Goal: Transaction & Acquisition: Download file/media

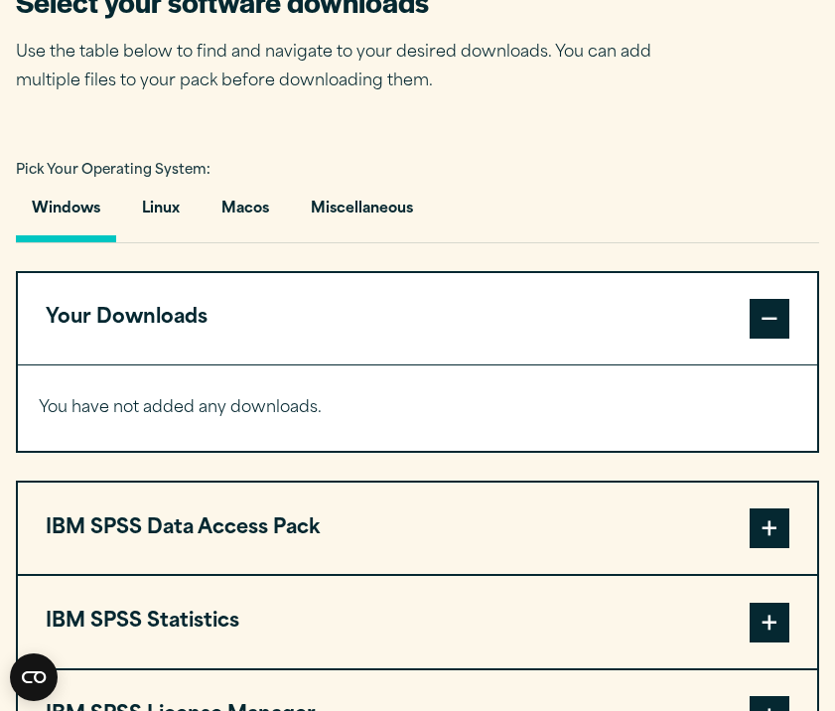
scroll to position [1457, 0]
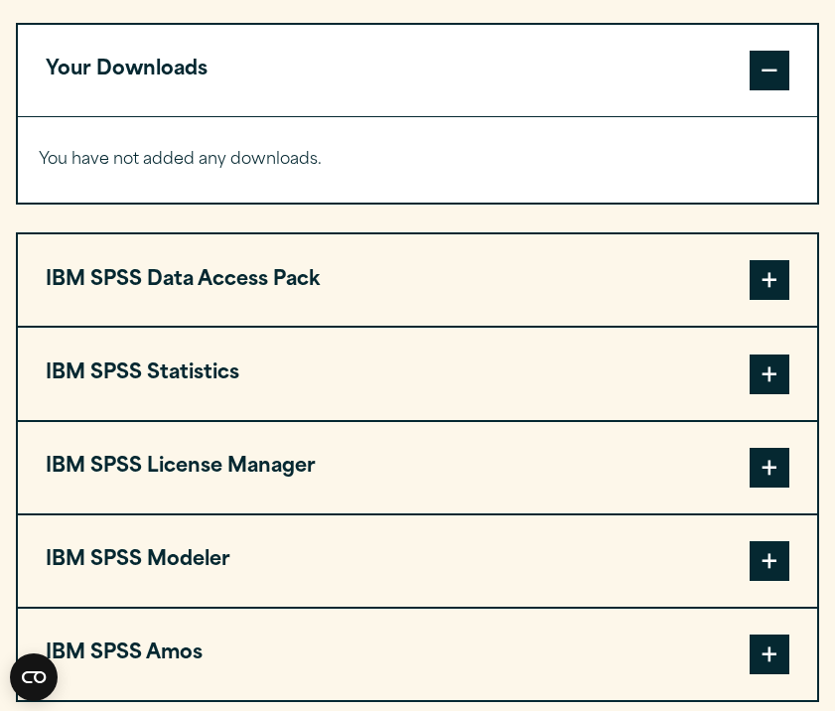
click at [744, 414] on button "IBM SPSS Statistics" at bounding box center [417, 373] width 799 height 91
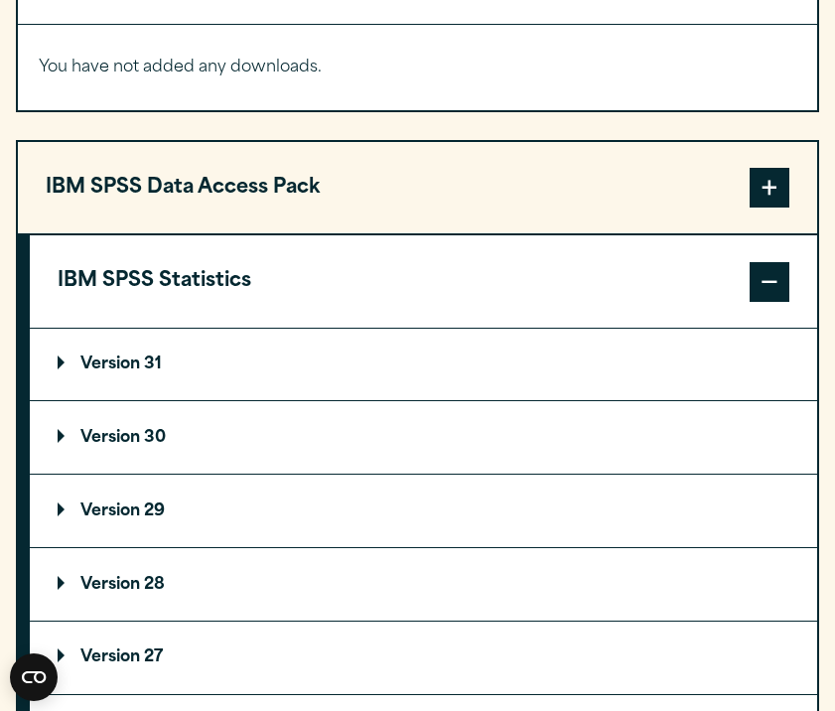
scroll to position [1593, 0]
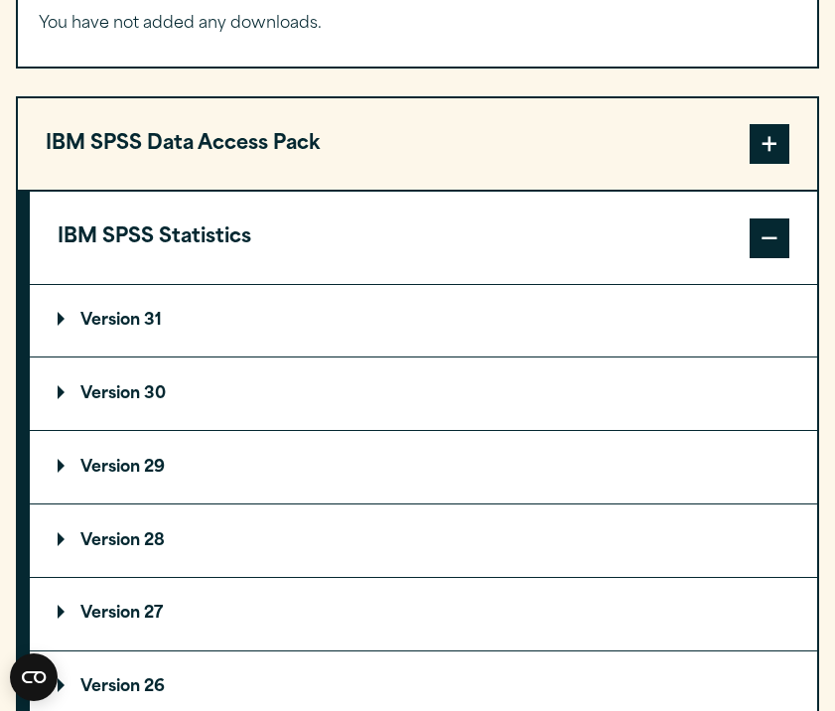
click at [142, 329] on p "Version 31" at bounding box center [110, 321] width 104 height 16
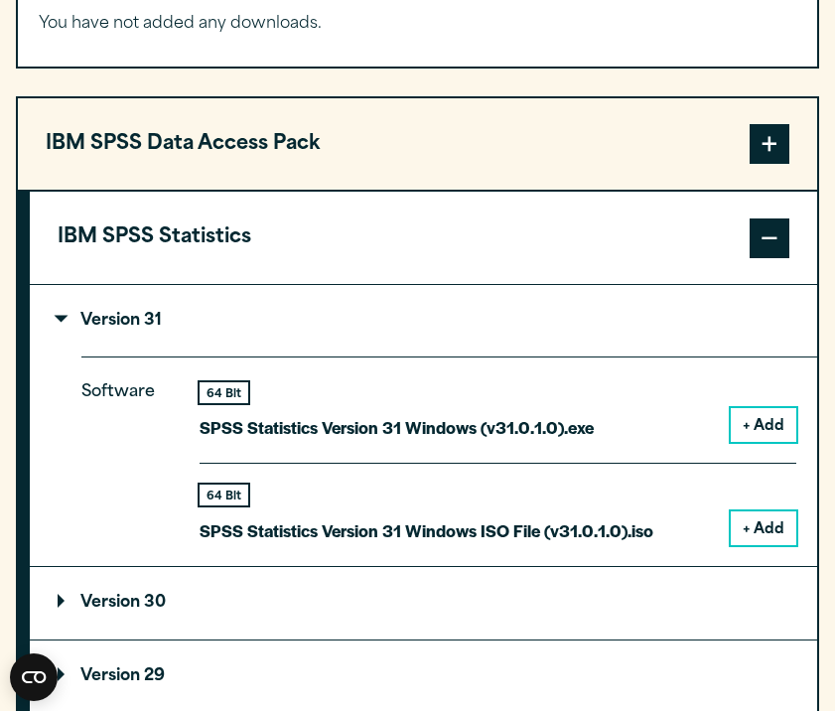
click at [768, 442] on button "+ Add" at bounding box center [764, 425] width 66 height 34
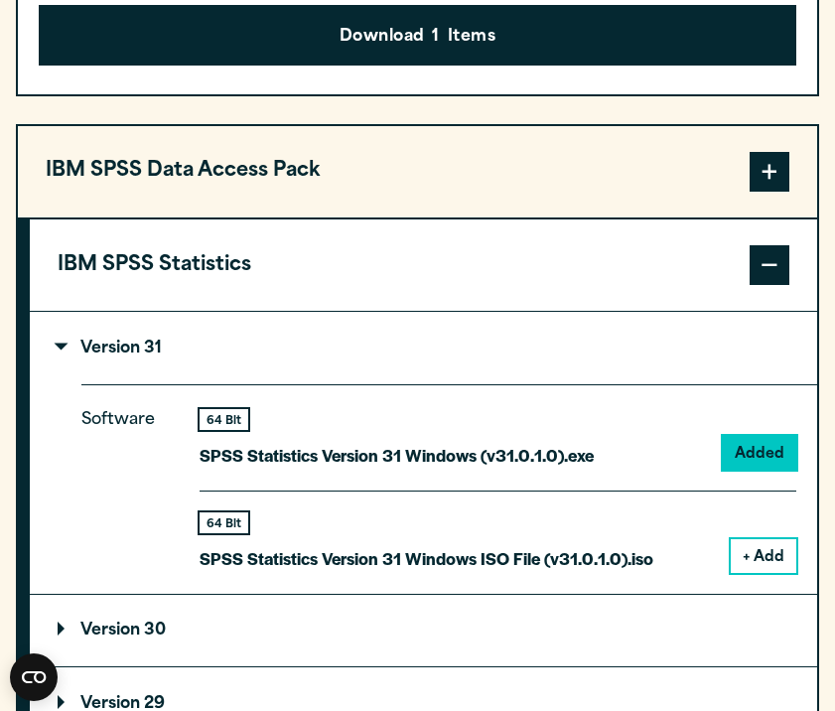
scroll to position [1673, 0]
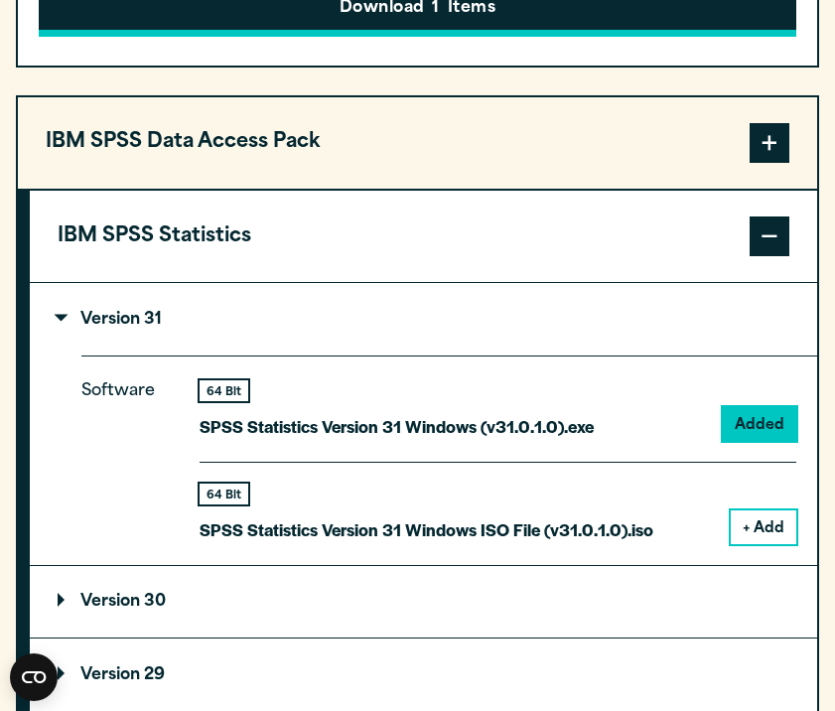
click at [531, 38] on button "Download 1 Items" at bounding box center [417, 7] width 757 height 62
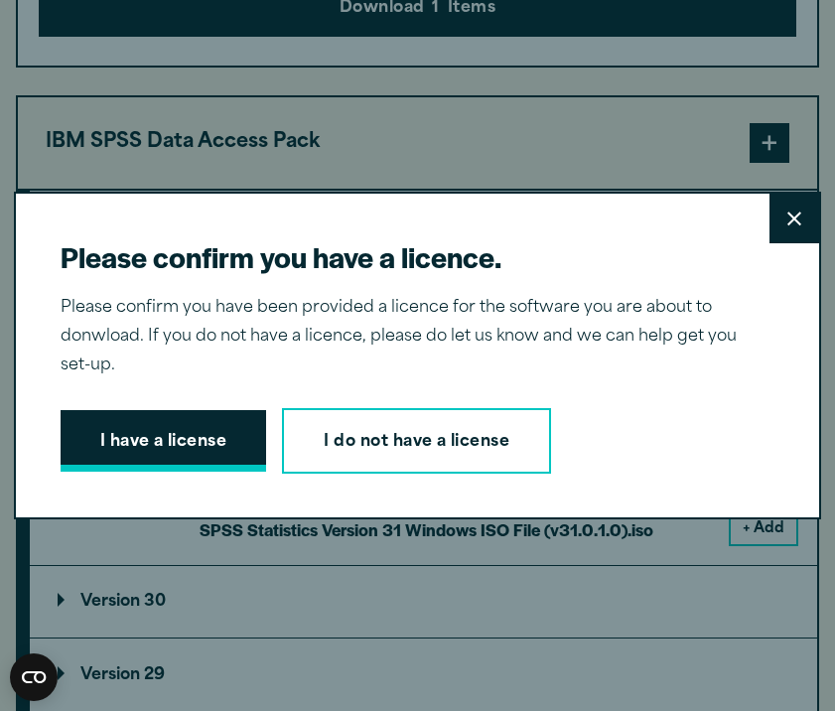
click at [222, 434] on button "I have a license" at bounding box center [164, 441] width 206 height 62
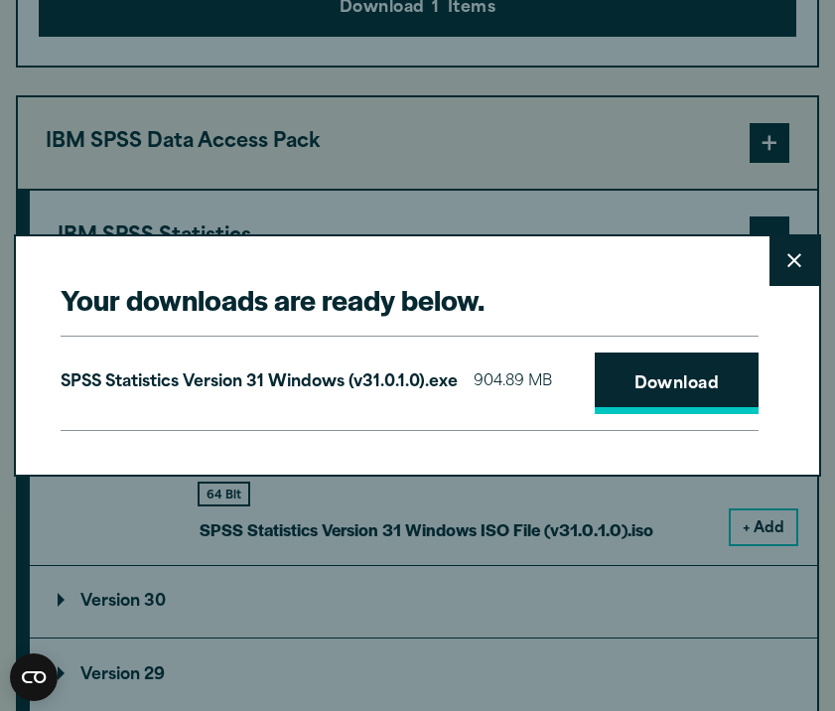
click at [689, 382] on link "Download" at bounding box center [677, 383] width 165 height 62
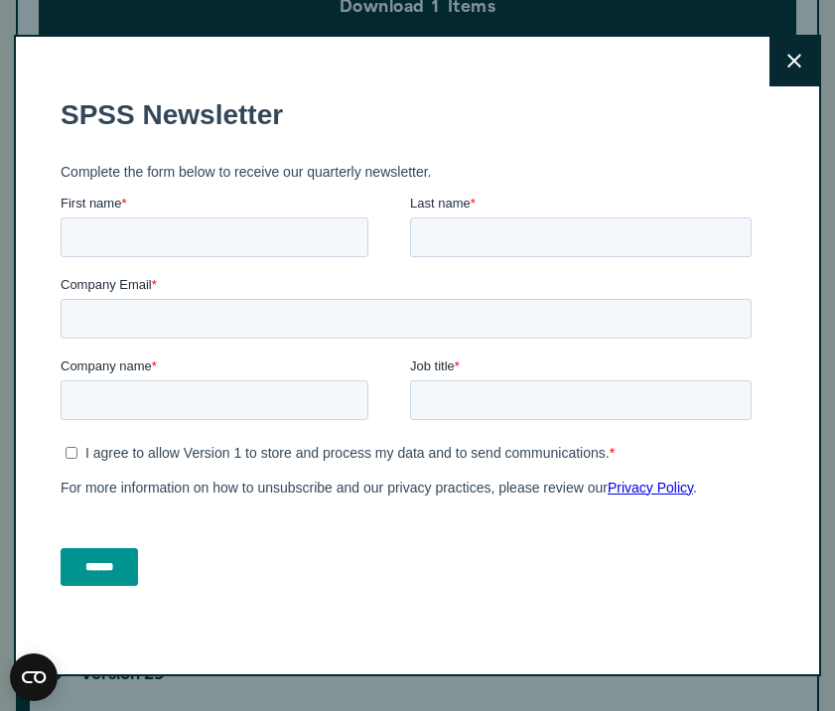
click at [792, 75] on button "Close" at bounding box center [794, 62] width 50 height 50
click at [787, 63] on icon at bounding box center [794, 61] width 14 height 15
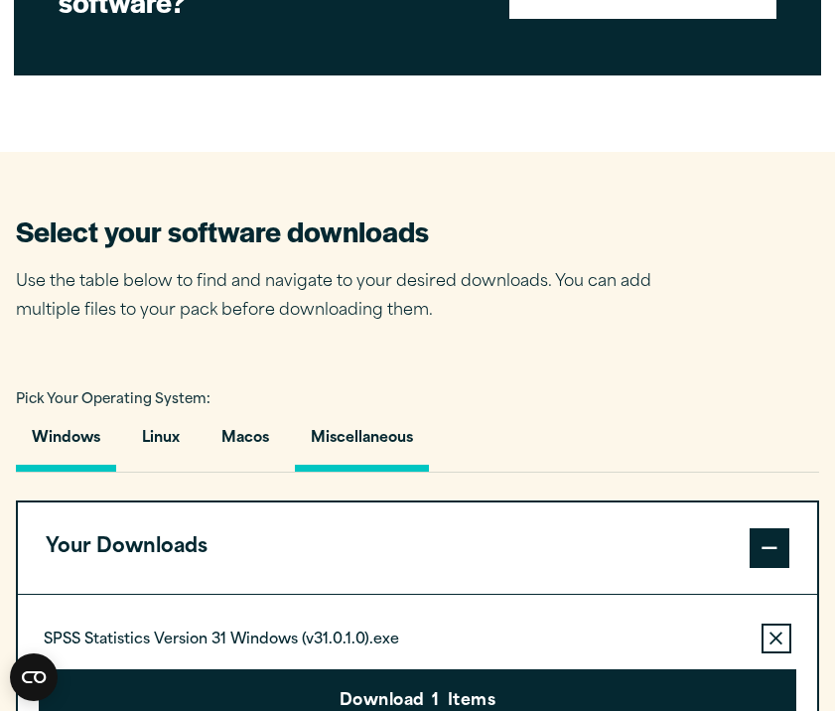
scroll to position [1028, 0]
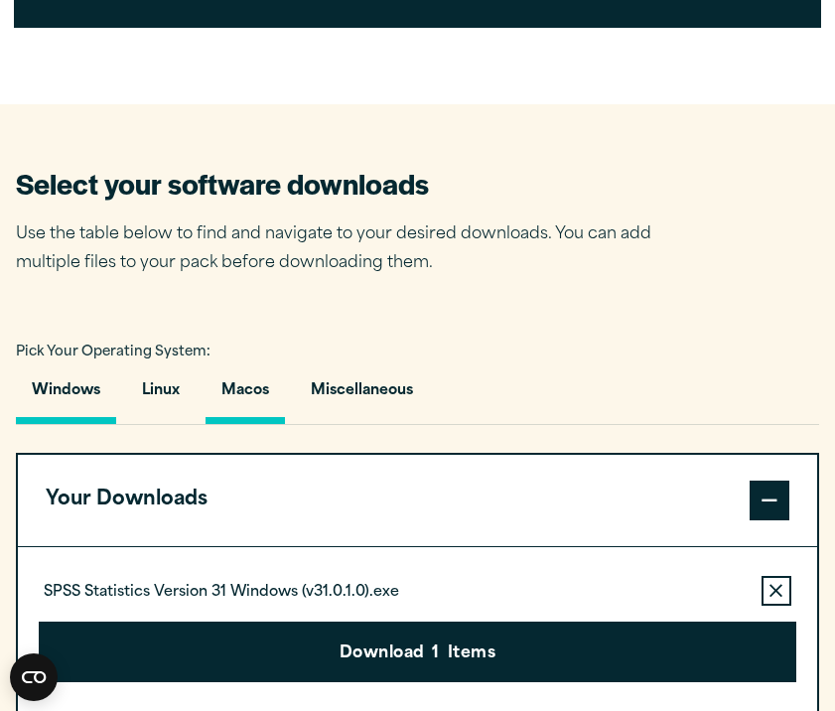
click at [259, 424] on button "Macos" at bounding box center [245, 395] width 79 height 57
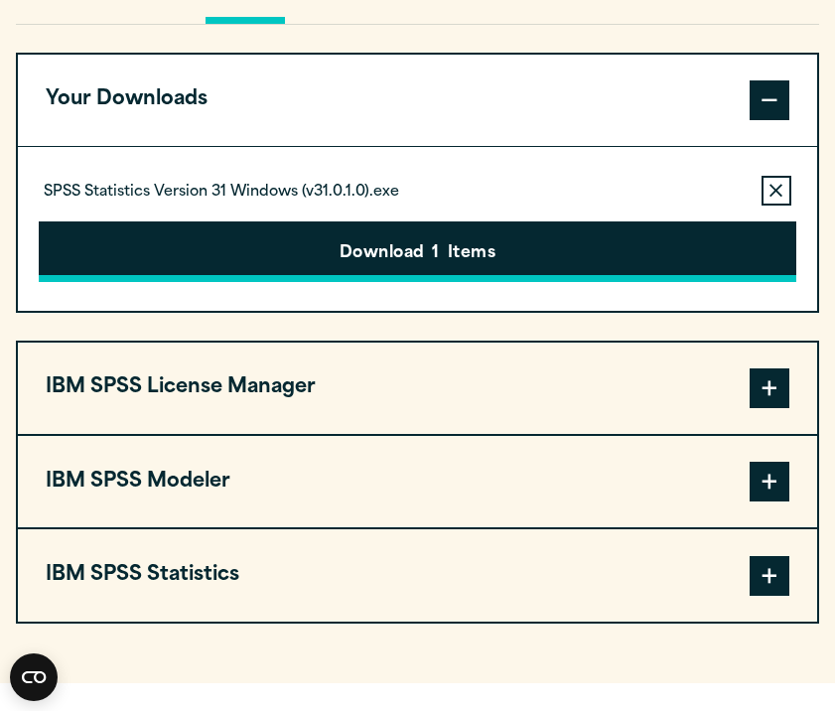
scroll to position [1427, 0]
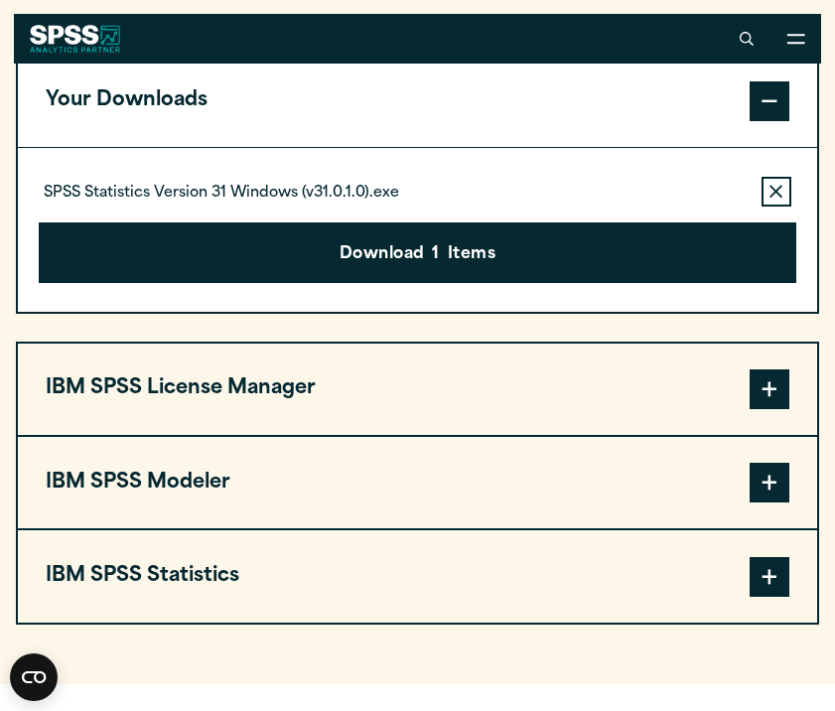
click at [758, 597] on span at bounding box center [770, 577] width 40 height 40
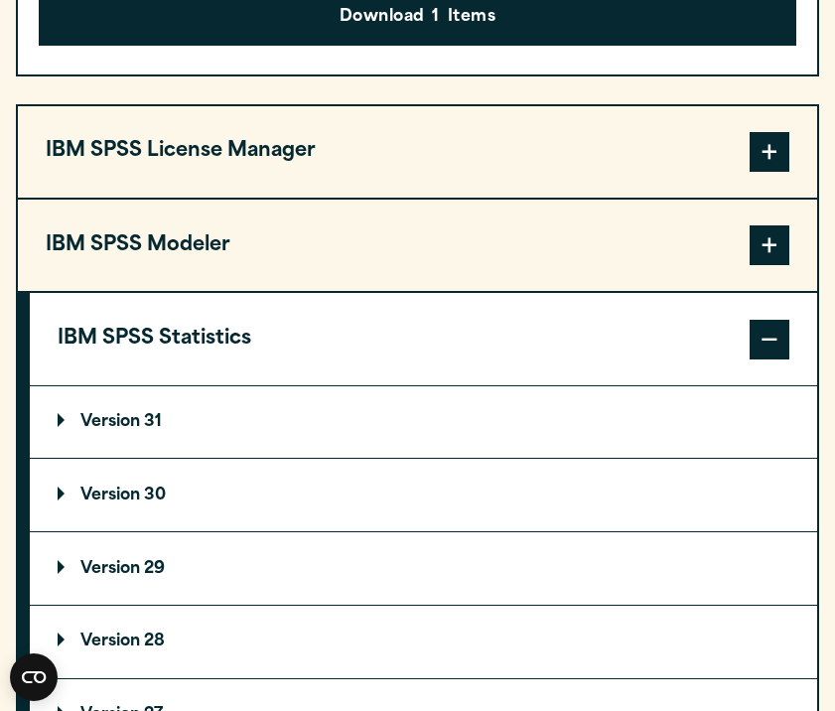
scroll to position [1683, 0]
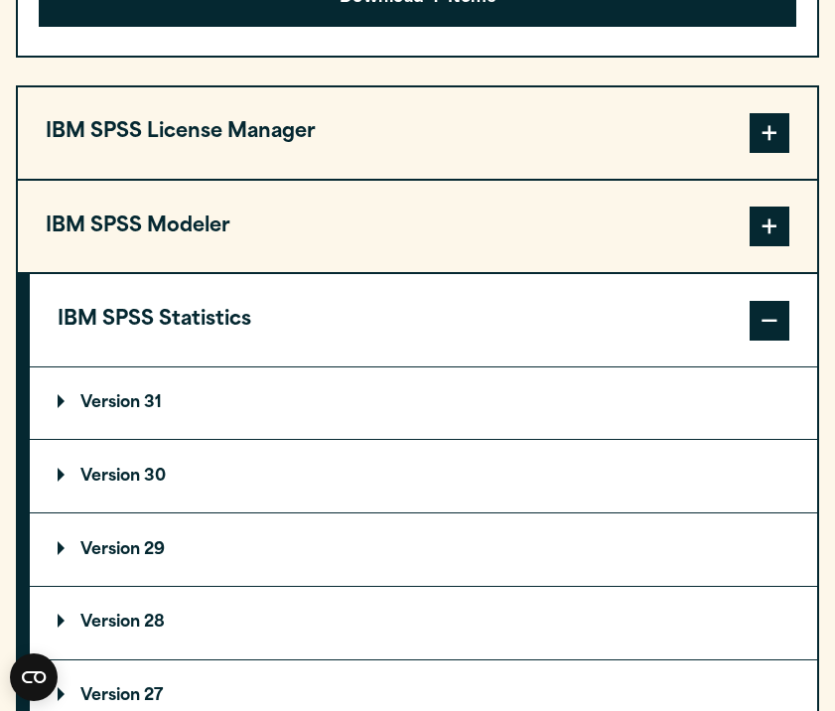
click at [146, 411] on p "Version 31" at bounding box center [110, 403] width 104 height 16
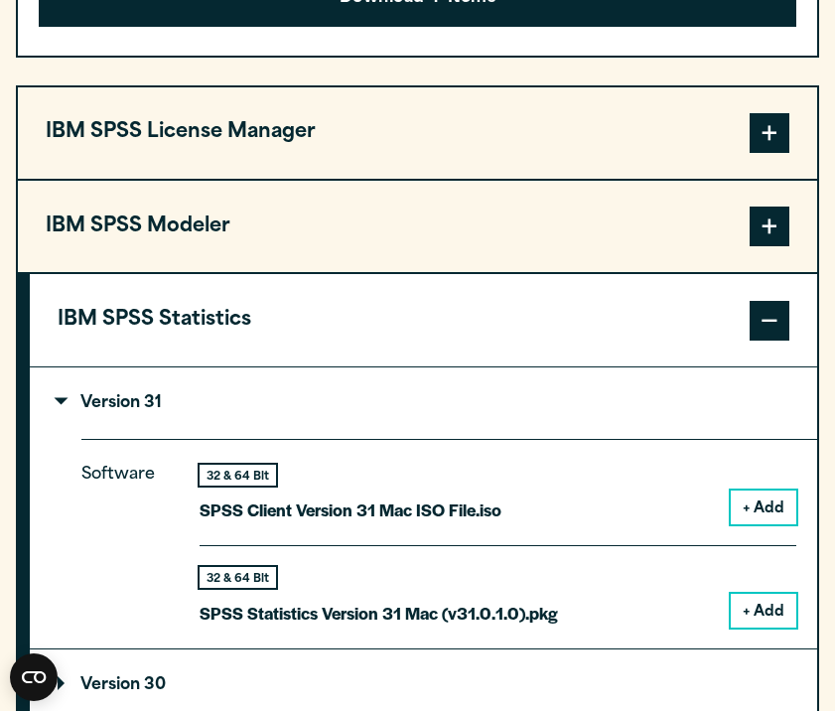
click at [774, 524] on button "+ Add" at bounding box center [764, 507] width 66 height 34
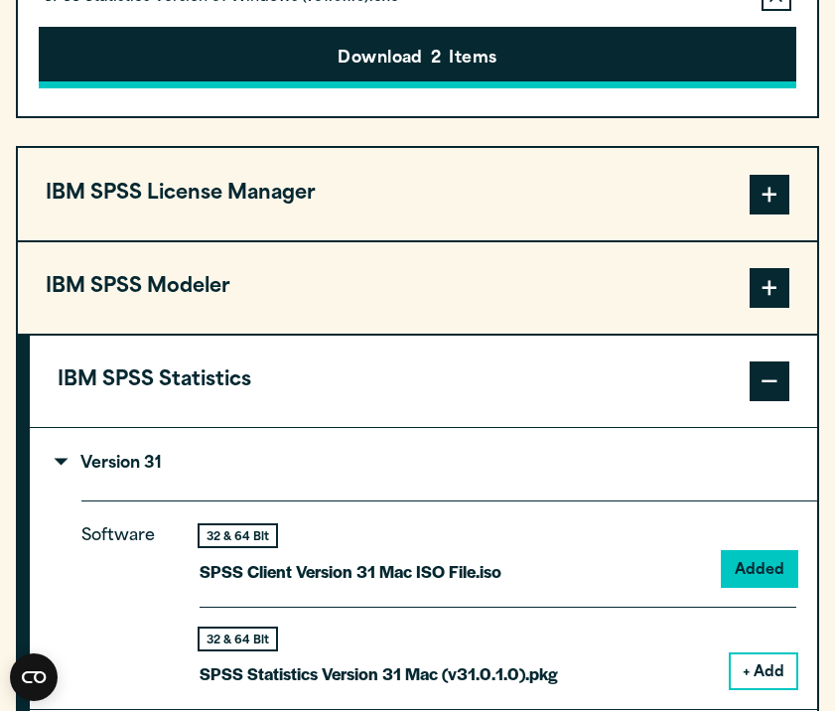
click at [441, 88] on button "Download 2 Items" at bounding box center [417, 58] width 757 height 62
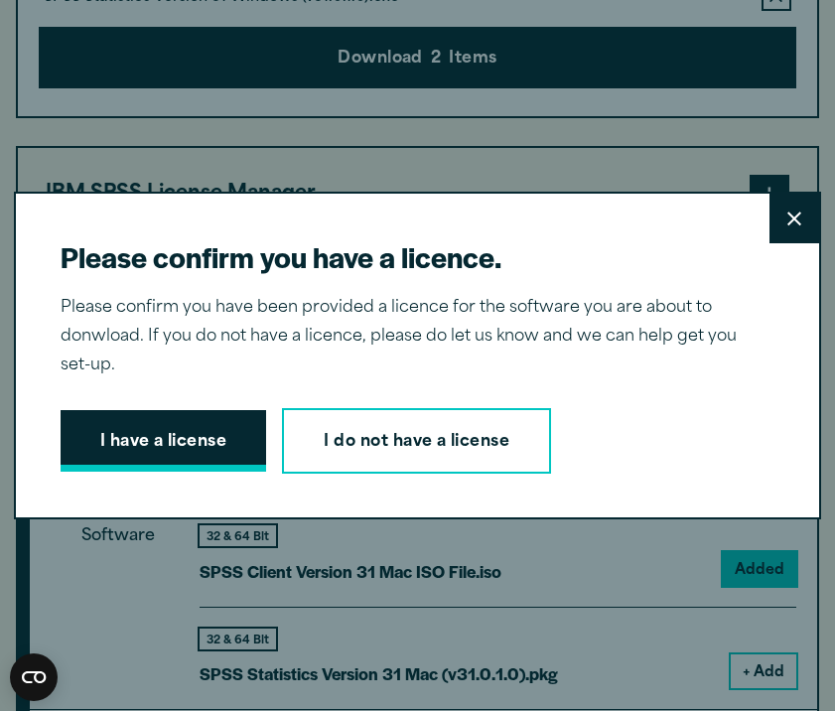
click at [202, 444] on button "I have a license" at bounding box center [164, 441] width 206 height 62
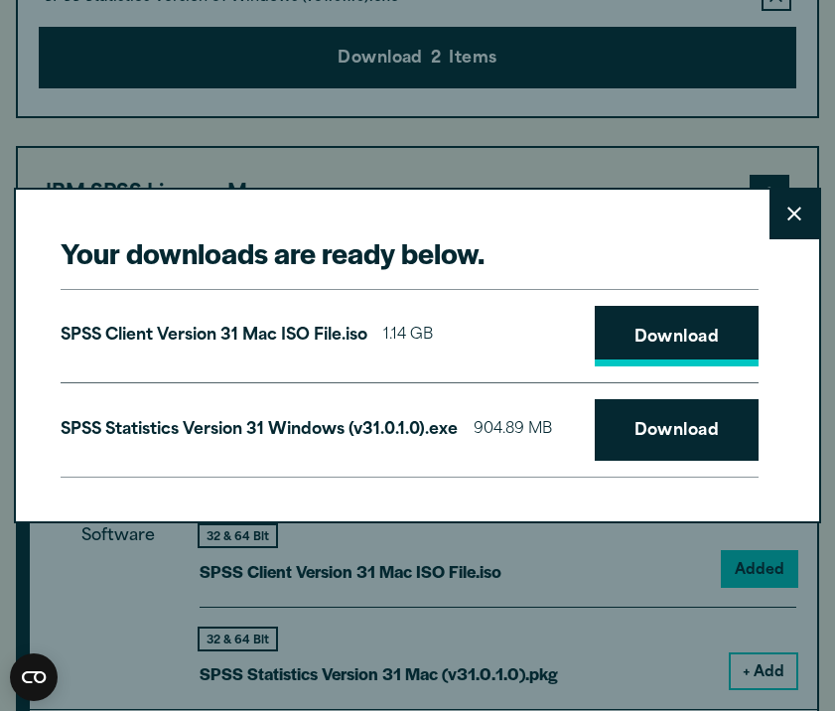
click at [649, 340] on link "Download" at bounding box center [677, 337] width 165 height 62
